Goal: Information Seeking & Learning: Find specific fact

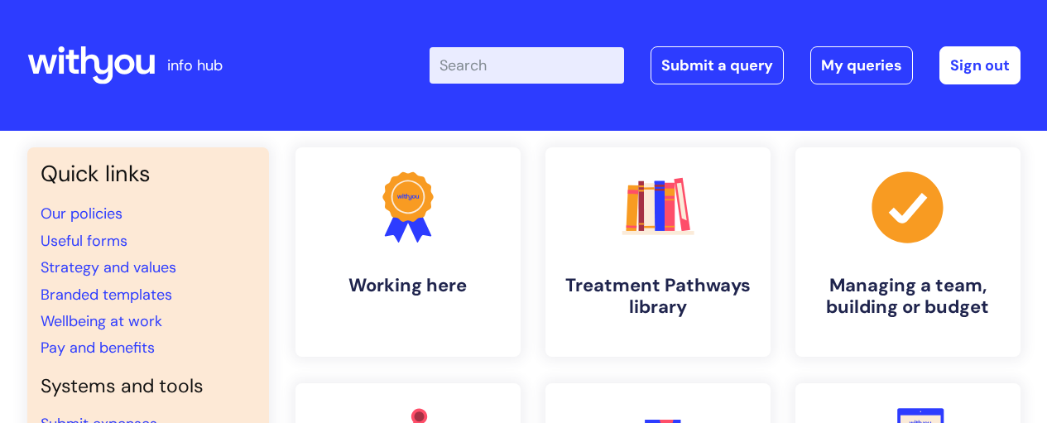
click at [550, 69] on input "Enter your search term here..." at bounding box center [527, 65] width 195 height 36
type input "pay"
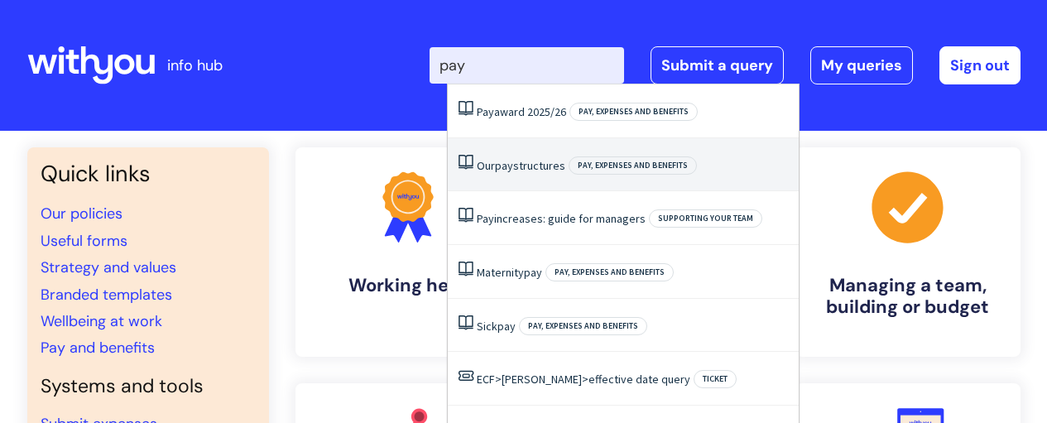
click at [513, 172] on span "pay" at bounding box center [504, 165] width 18 height 15
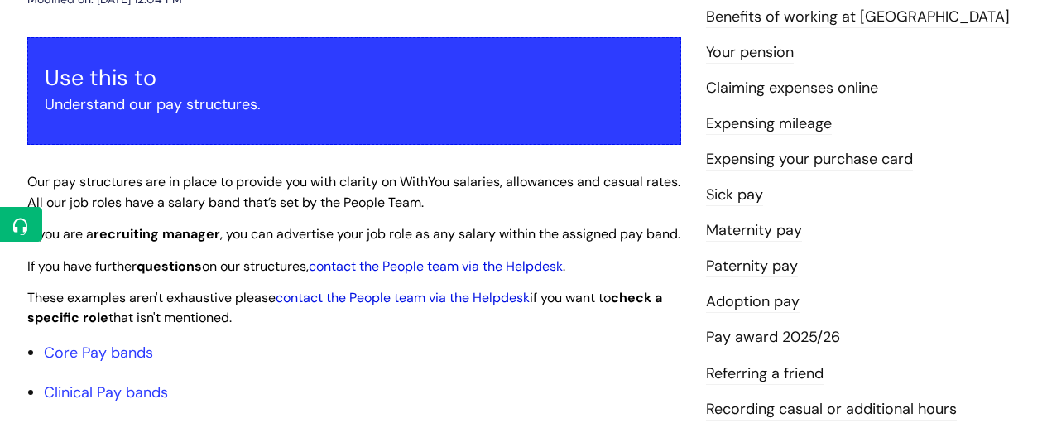
scroll to position [414, 0]
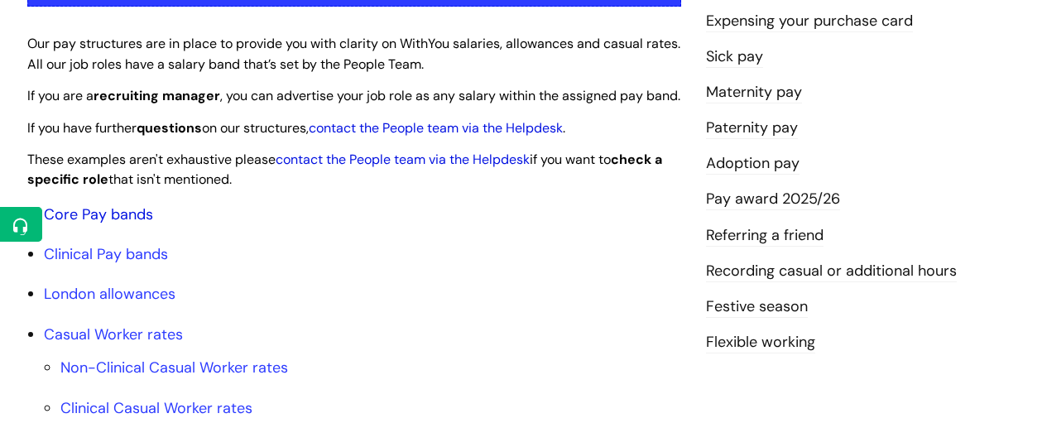
click at [113, 224] on link "Core Pay bands" at bounding box center [98, 214] width 109 height 20
click at [79, 224] on link "Core Pay bands" at bounding box center [98, 214] width 109 height 20
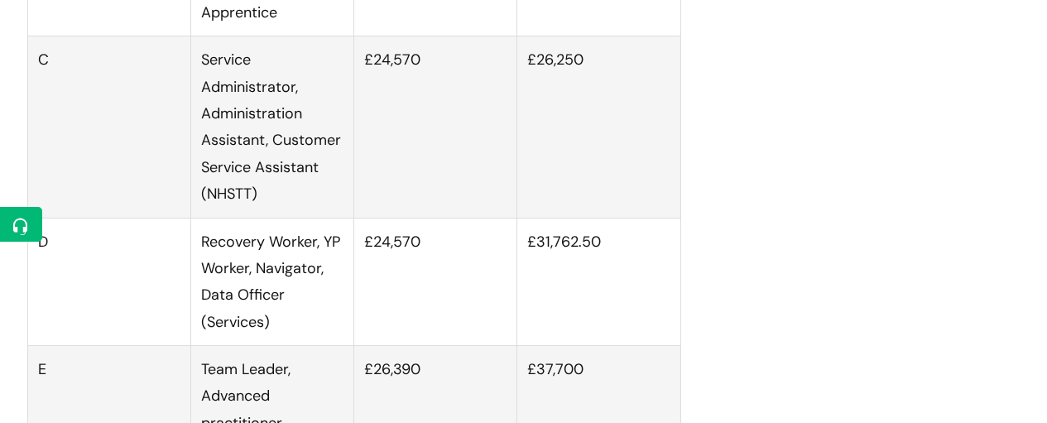
scroll to position [1104, 0]
